Goal: Task Accomplishment & Management: Complete application form

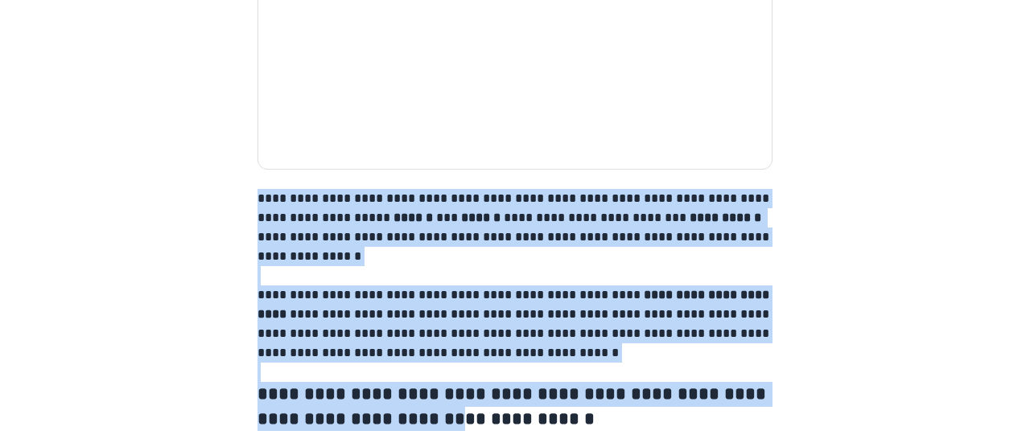
scroll to position [2577, 0]
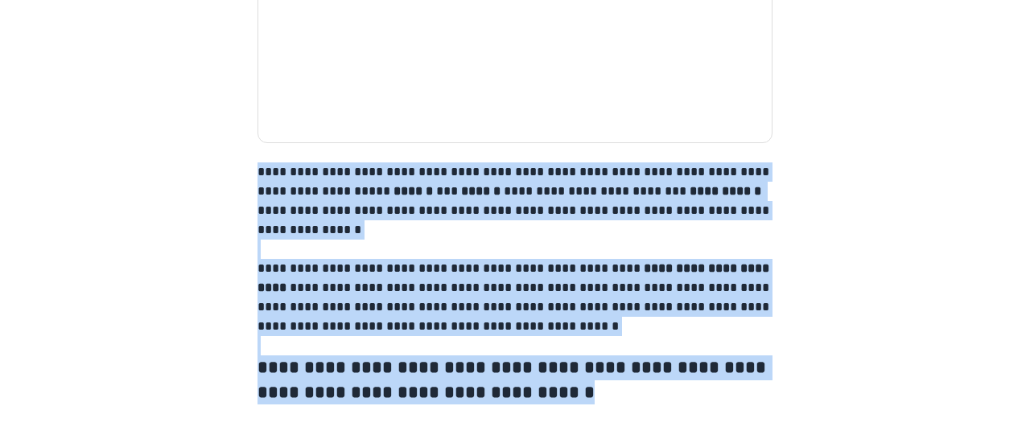
drag, startPoint x: 259, startPoint y: 44, endPoint x: 550, endPoint y: 389, distance: 450.9
copy div "**********"
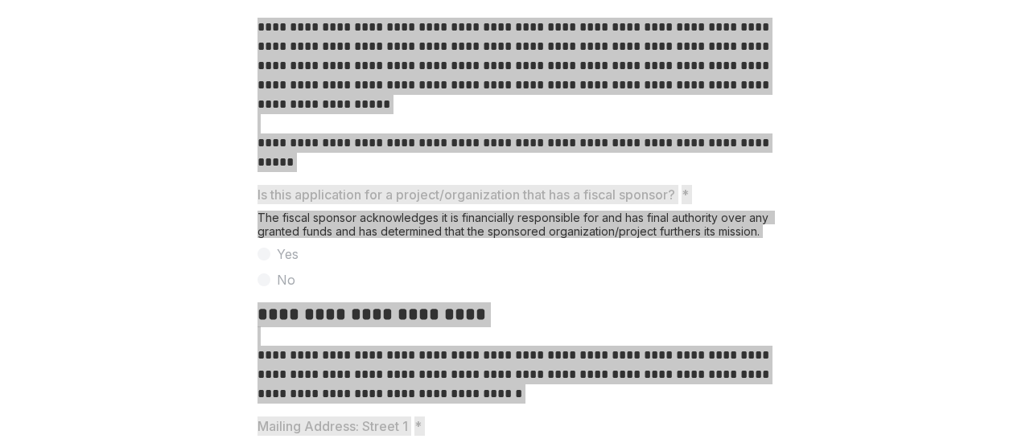
scroll to position [402, 0]
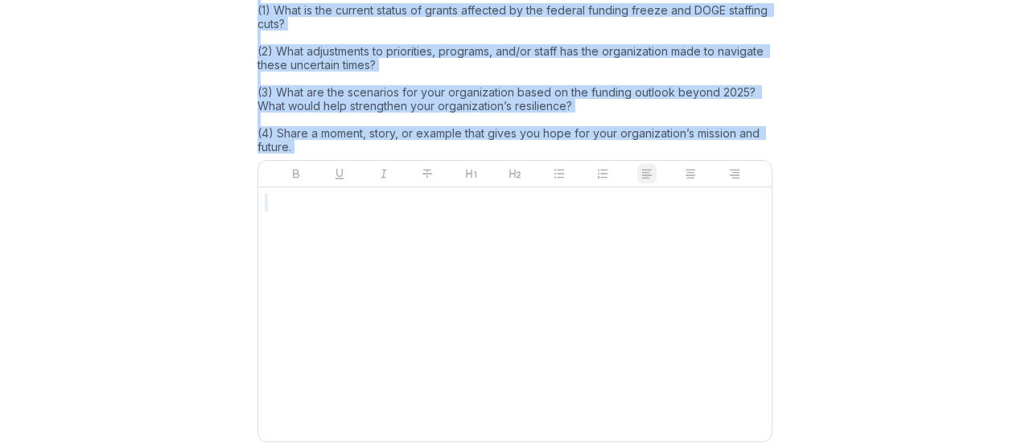
scroll to position [2577, 0]
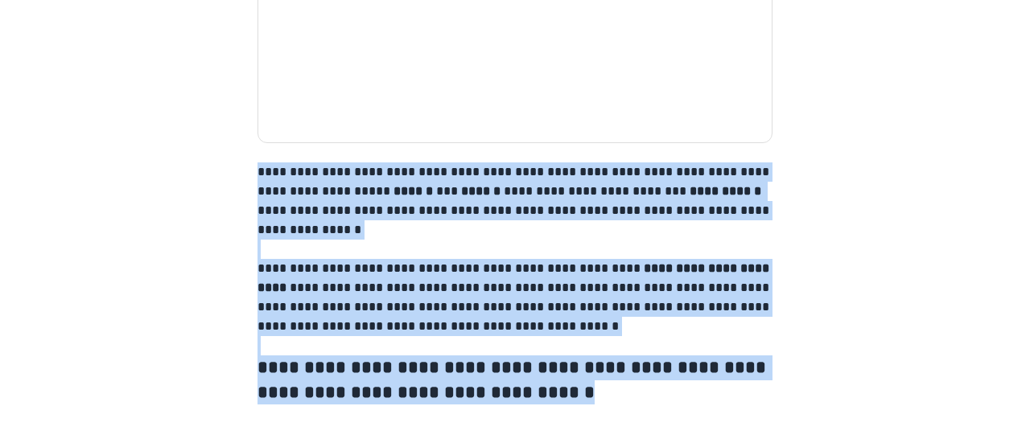
drag, startPoint x: 254, startPoint y: 244, endPoint x: 581, endPoint y: 430, distance: 376.2
click at [581, 430] on div "**********" at bounding box center [515, 221] width 1030 height 443
copy div "**********"
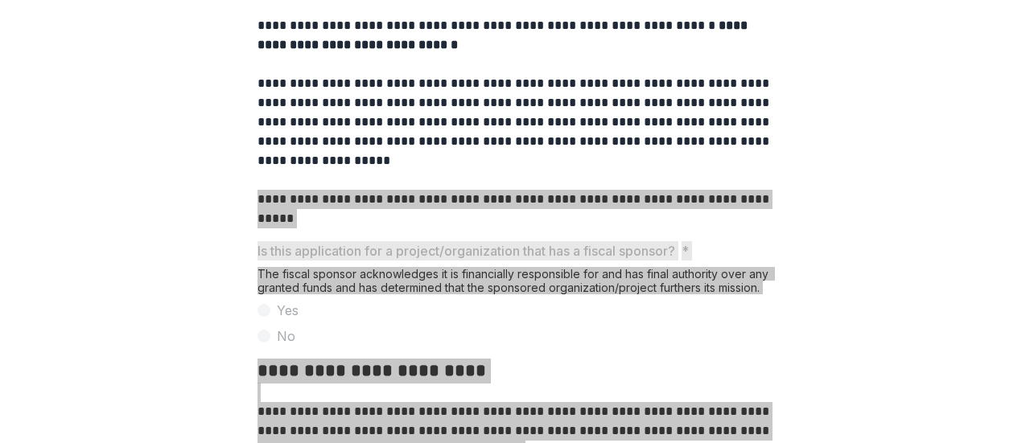
scroll to position [566, 0]
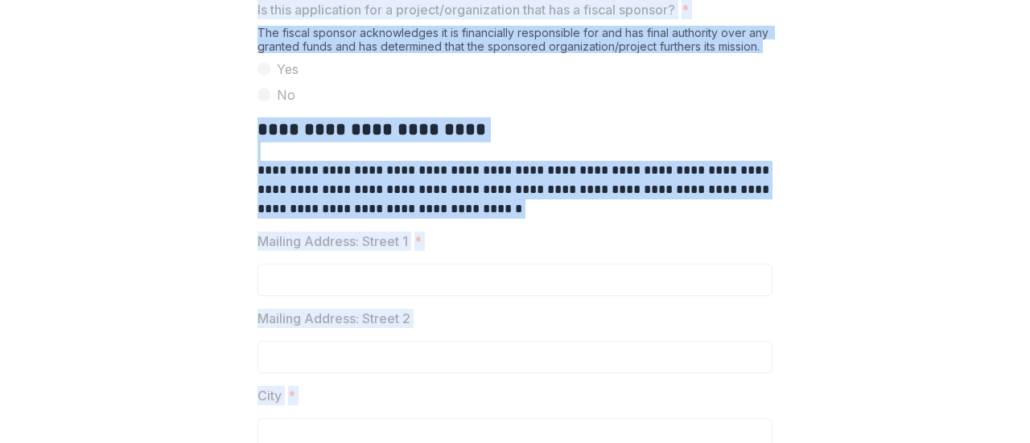
click at [459, 105] on div "Is this application for a project/organization that has a fiscal sponsor? * The…" at bounding box center [514, 52] width 515 height 105
click at [438, 105] on div "Is this application for a project/organization that has a fiscal sponsor? * The…" at bounding box center [514, 52] width 515 height 105
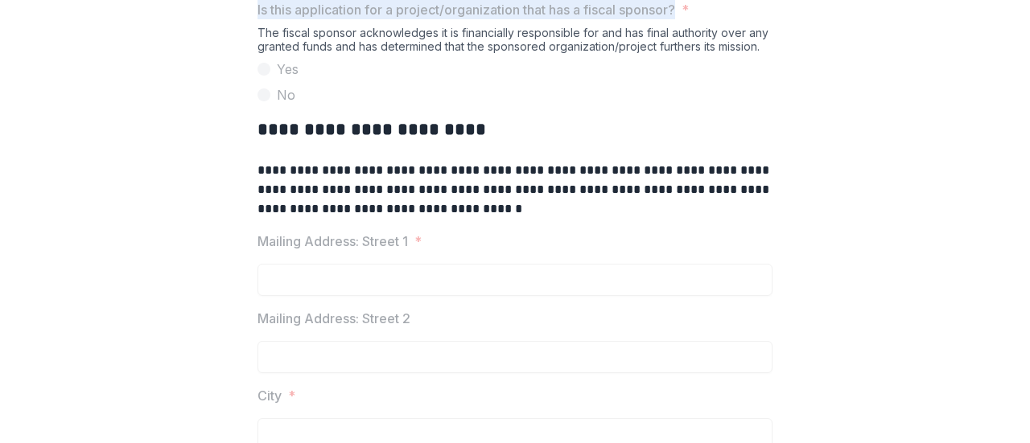
drag, startPoint x: 254, startPoint y: 131, endPoint x: 682, endPoint y: 134, distance: 428.0
copy p "Is this application for a project/organization that has a fiscal sponsor?"
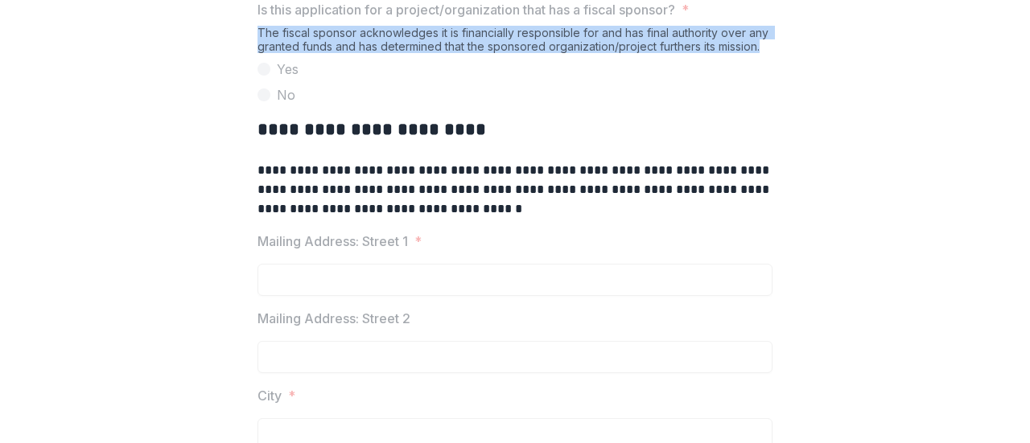
drag, startPoint x: 256, startPoint y: 152, endPoint x: 785, endPoint y: 173, distance: 529.7
copy div "The fiscal sponsor acknowledges it is financially responsible for and has final…"
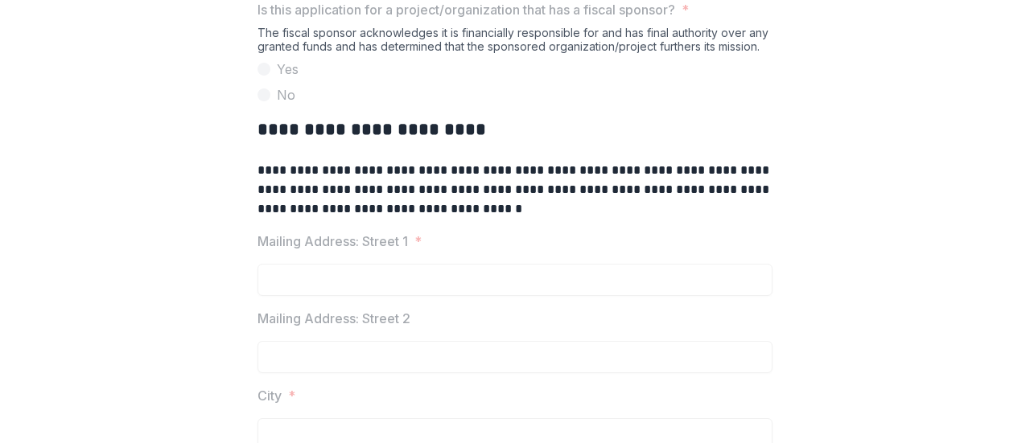
drag, startPoint x: 265, startPoint y: 215, endPoint x: 287, endPoint y: 223, distance: 23.2
click at [265, 101] on span at bounding box center [263, 94] width 13 height 13
click at [400, 105] on label "No" at bounding box center [514, 94] width 515 height 19
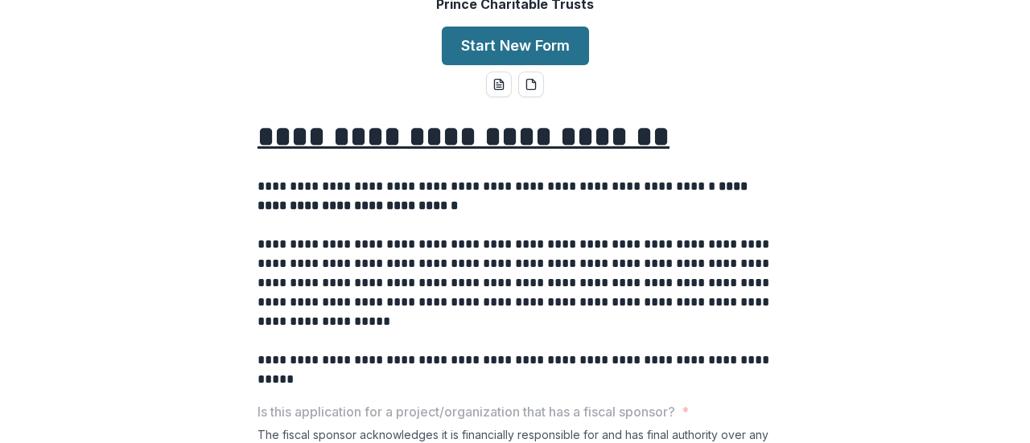
click at [545, 65] on button "Start New Form" at bounding box center [515, 46] width 147 height 39
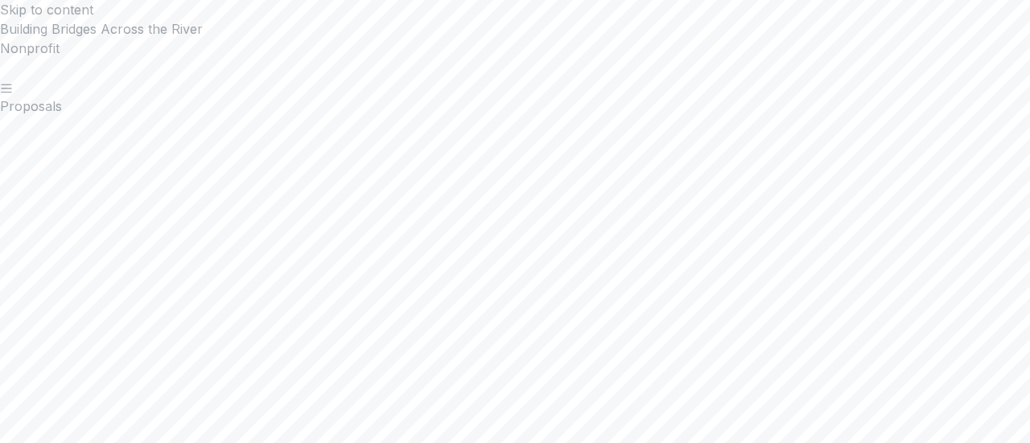
scroll to position [724, 0]
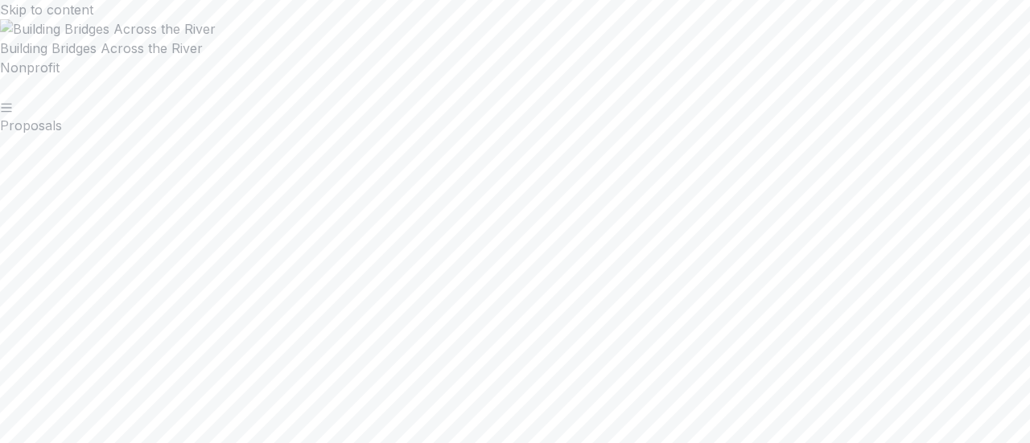
scroll to position [1770, 0]
